Goal: Information Seeking & Learning: Learn about a topic

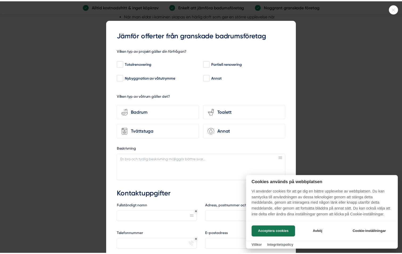
scroll to position [1015, 0]
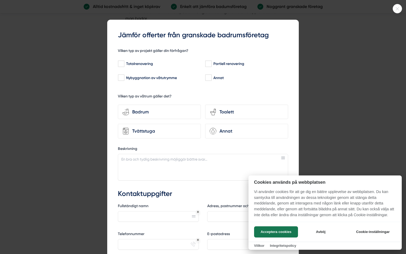
click at [395, 7] on icon at bounding box center [397, 8] width 9 height 3
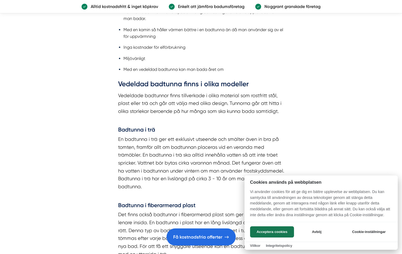
drag, startPoint x: 271, startPoint y: 230, endPoint x: 270, endPoint y: 227, distance: 3.5
click at [271, 230] on button "Acceptera cookies" at bounding box center [272, 231] width 44 height 11
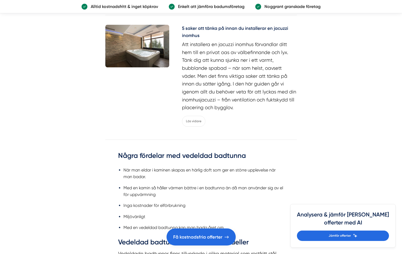
scroll to position [855, 0]
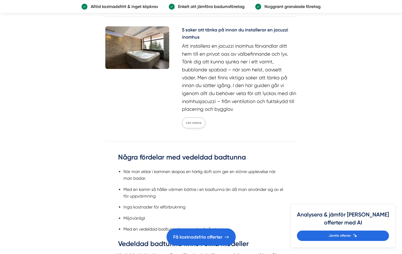
click at [196, 128] on link "Läs vidare" at bounding box center [193, 122] width 23 height 11
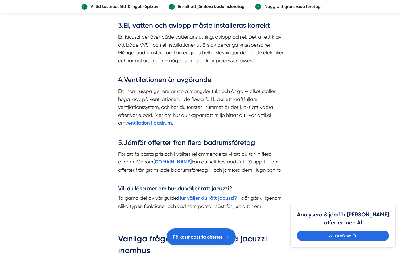
scroll to position [585, 0]
